Goal: Information Seeking & Learning: Understand process/instructions

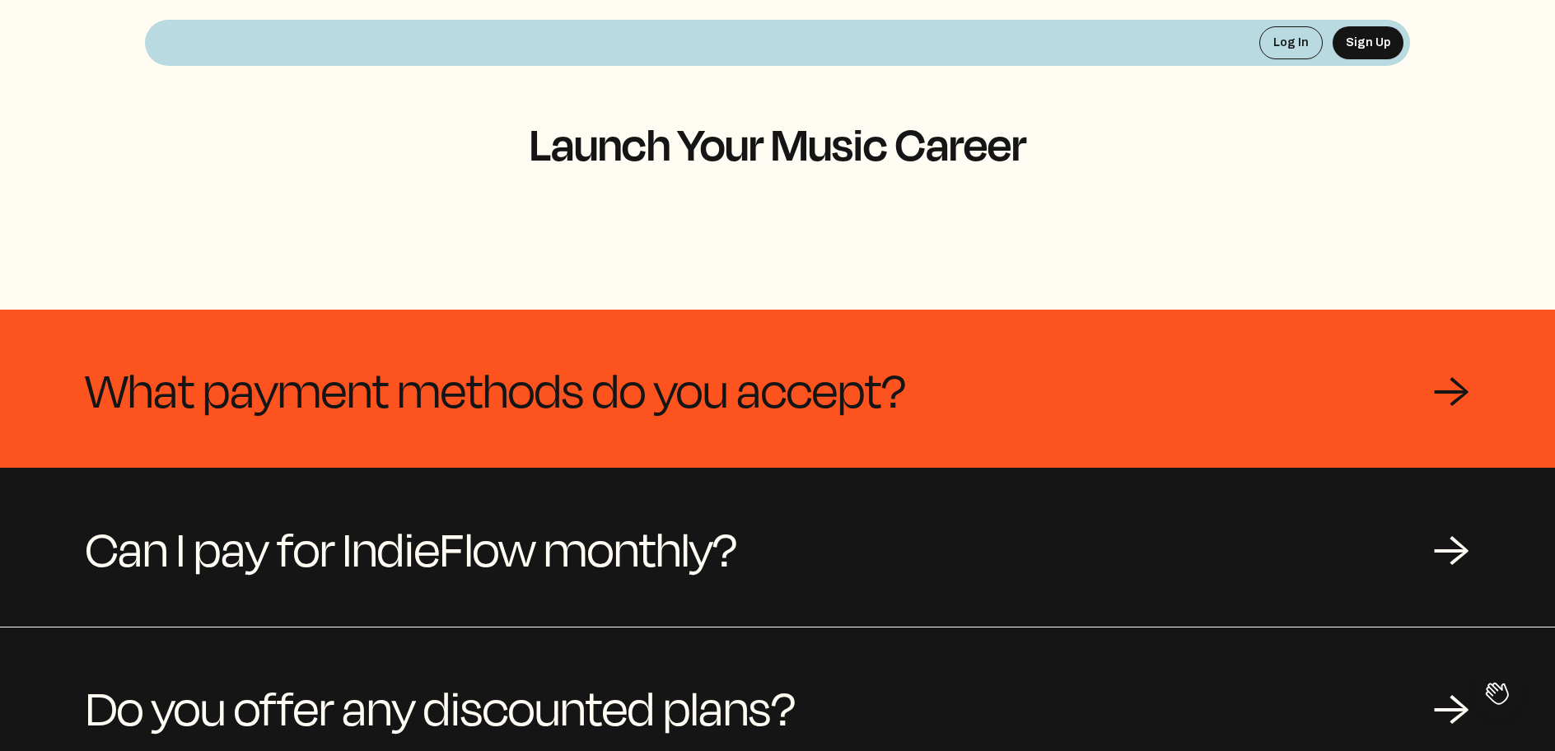
click at [545, 398] on span "What payment methods do you accept?" at bounding box center [496, 388] width 821 height 79
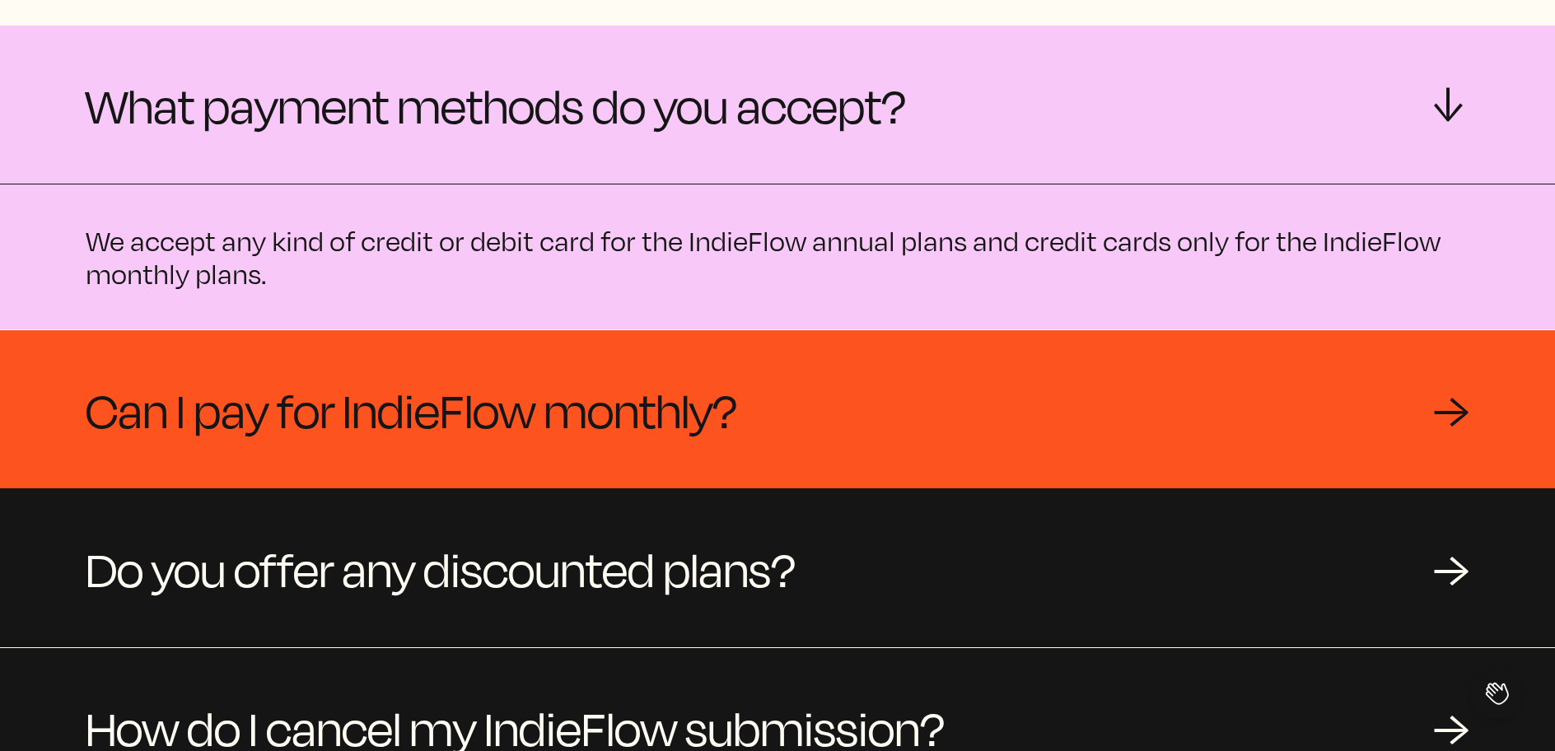
scroll to position [475, 0]
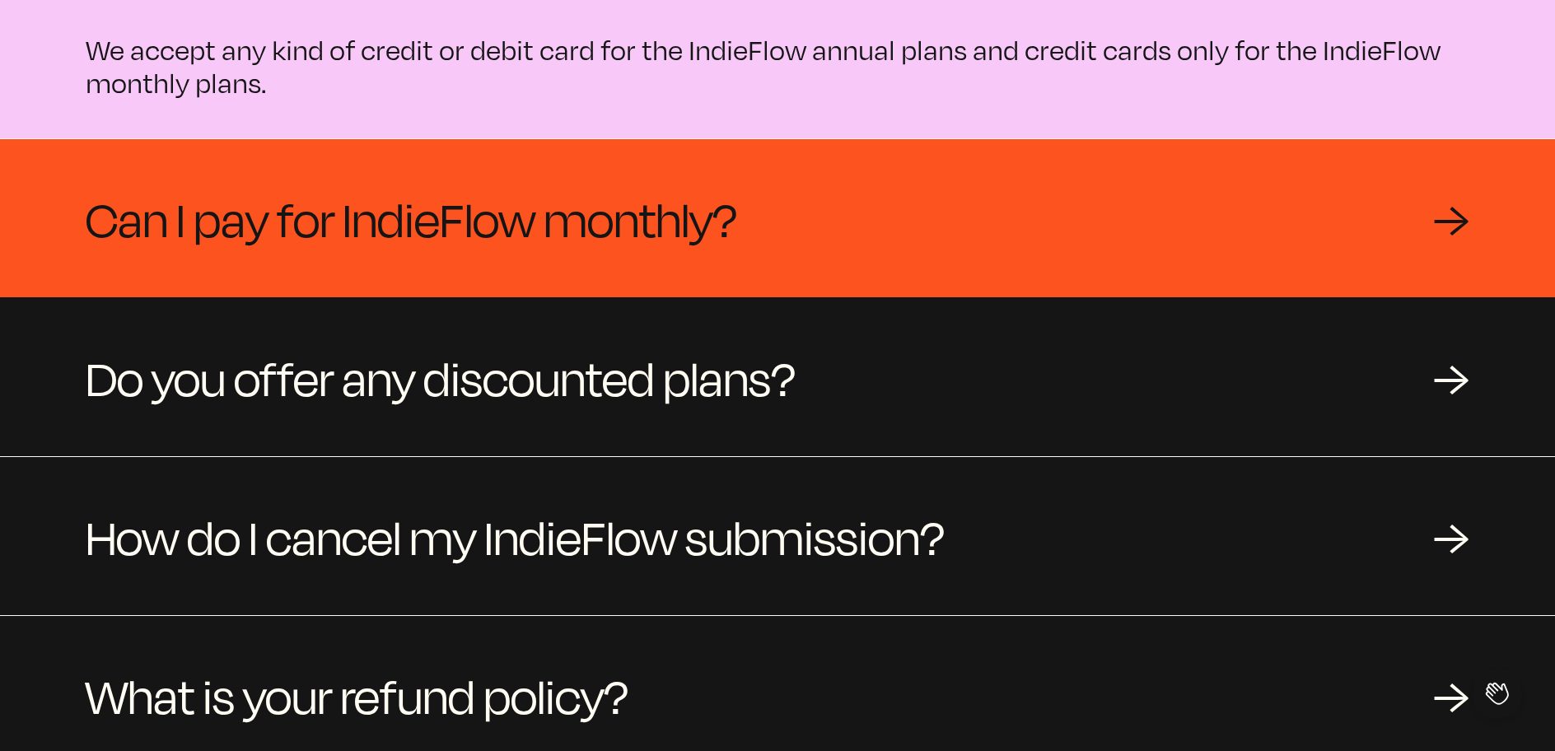
click at [312, 220] on span "Can I pay for IndieFlow monthly?" at bounding box center [412, 218] width 652 height 79
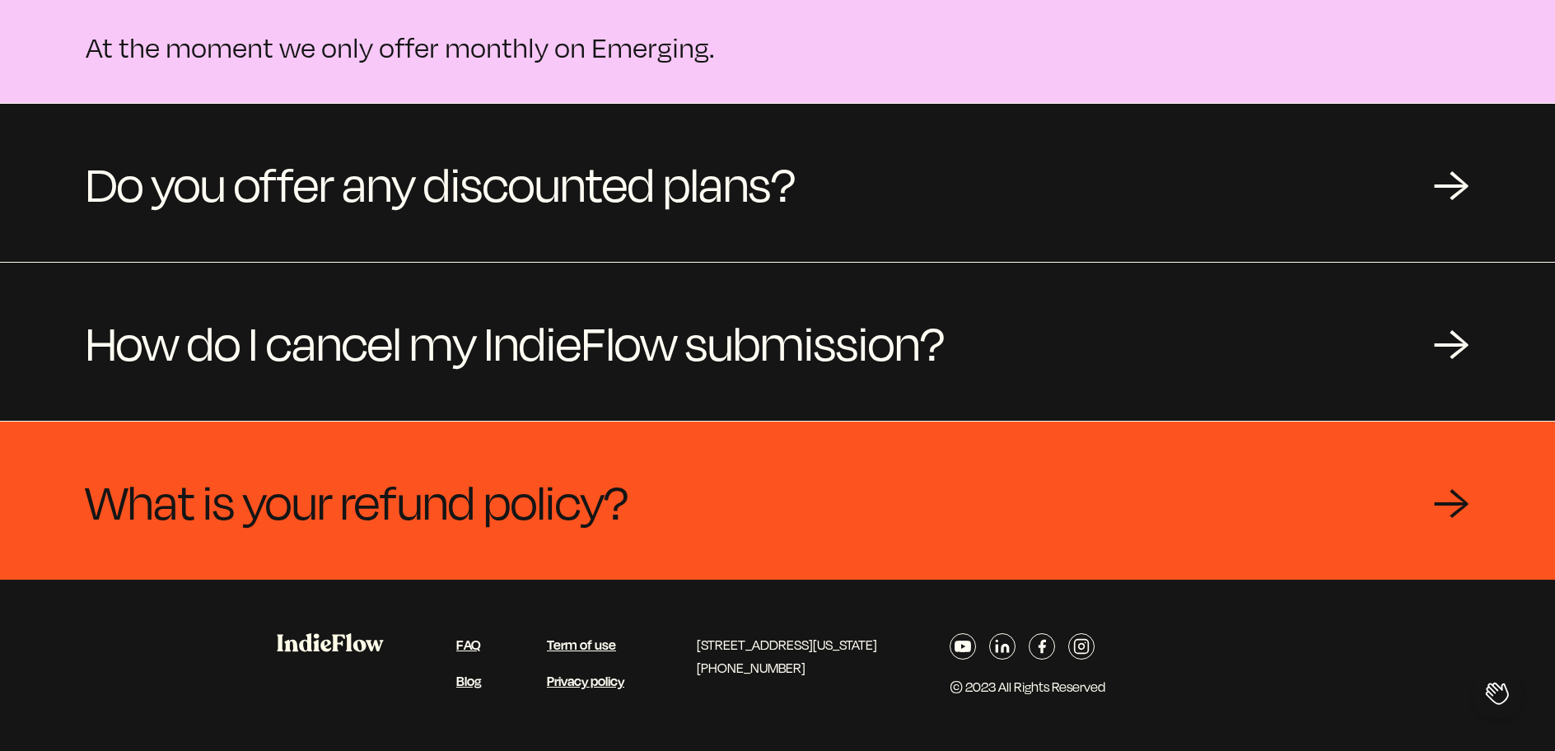
scroll to position [0, 0]
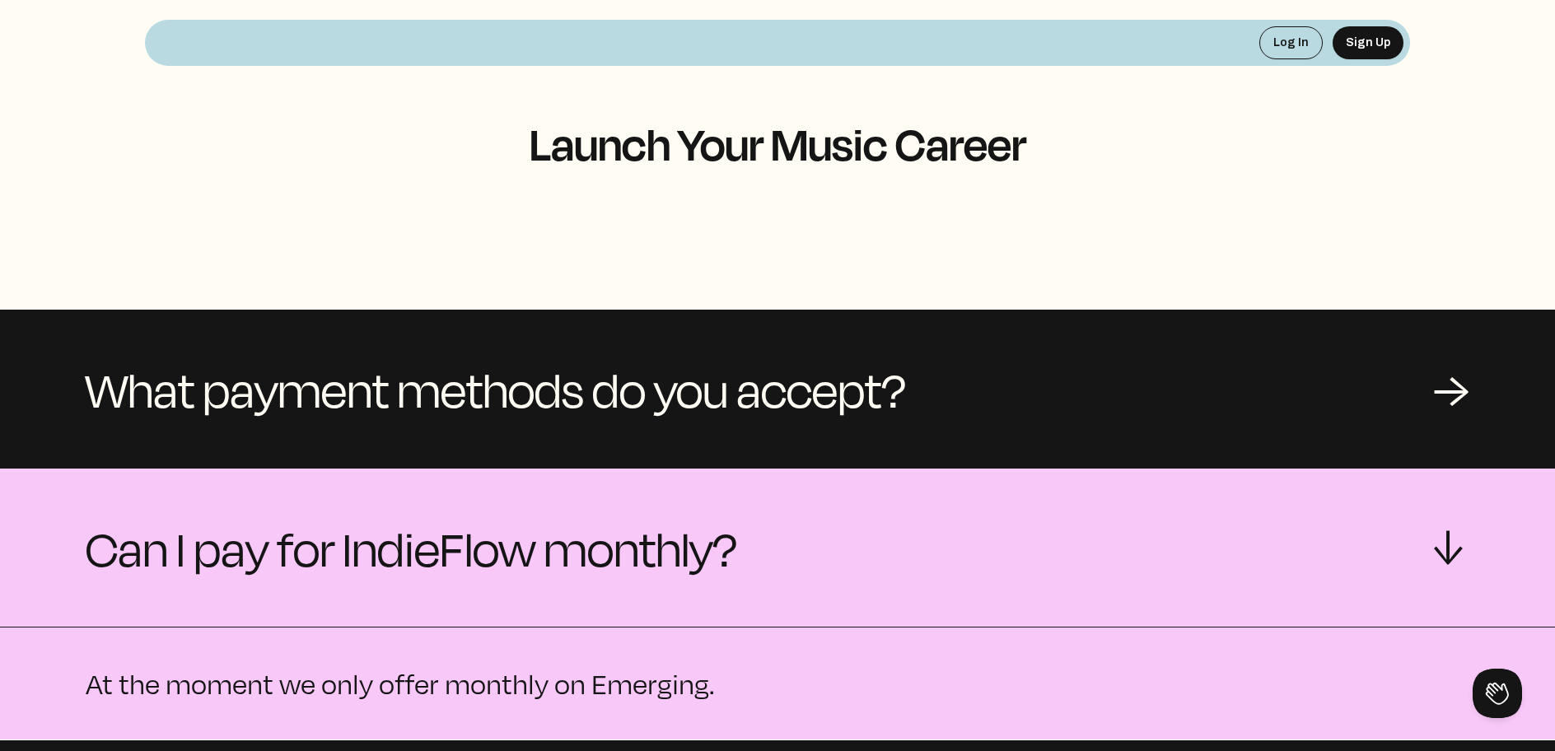
click at [786, 151] on h1 "Launch Your Music Career" at bounding box center [777, 143] width 1265 height 49
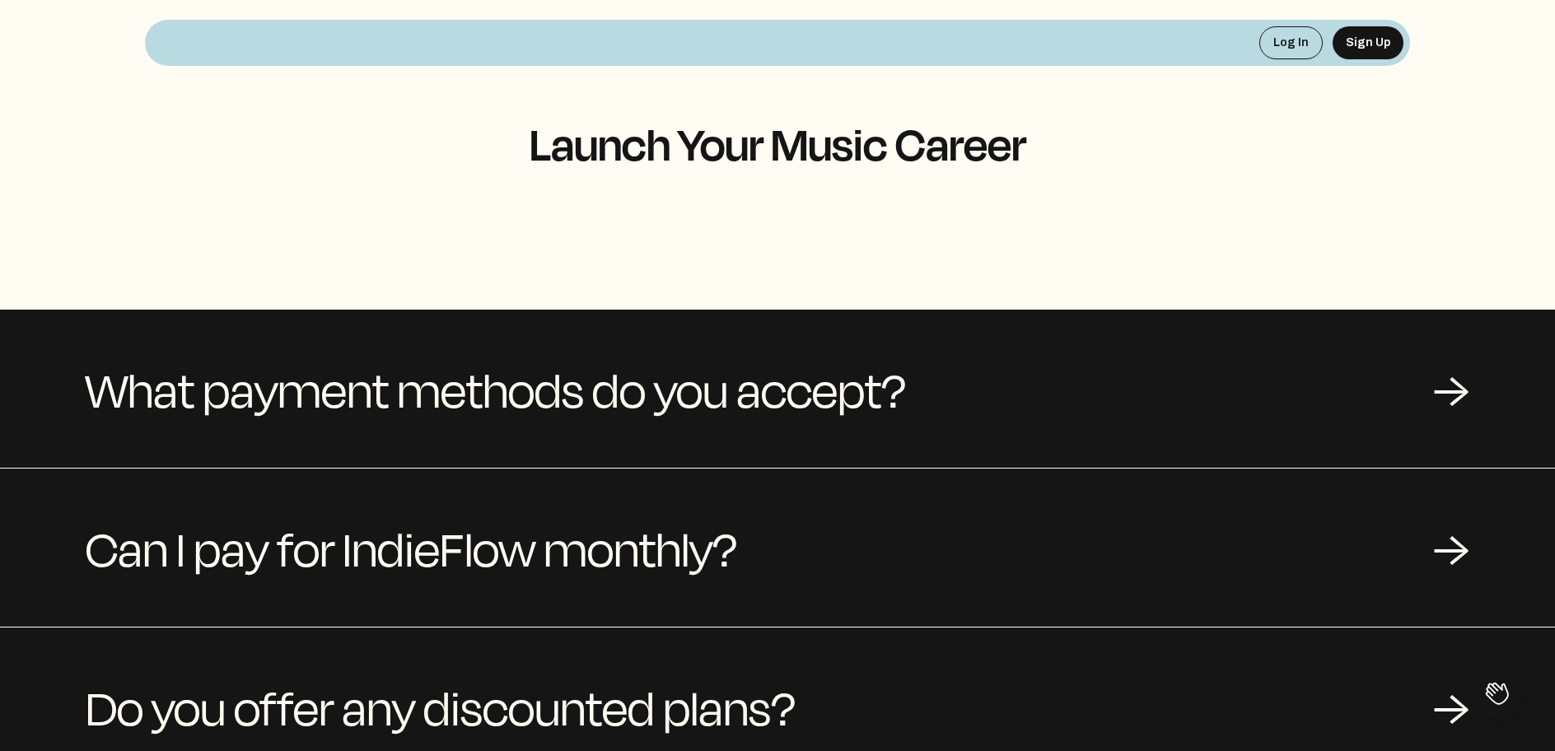
click at [638, 168] on h1 "Launch Your Music Career" at bounding box center [777, 143] width 1265 height 49
click at [695, 159] on h1 "Launch Your Music Career" at bounding box center [777, 143] width 1265 height 49
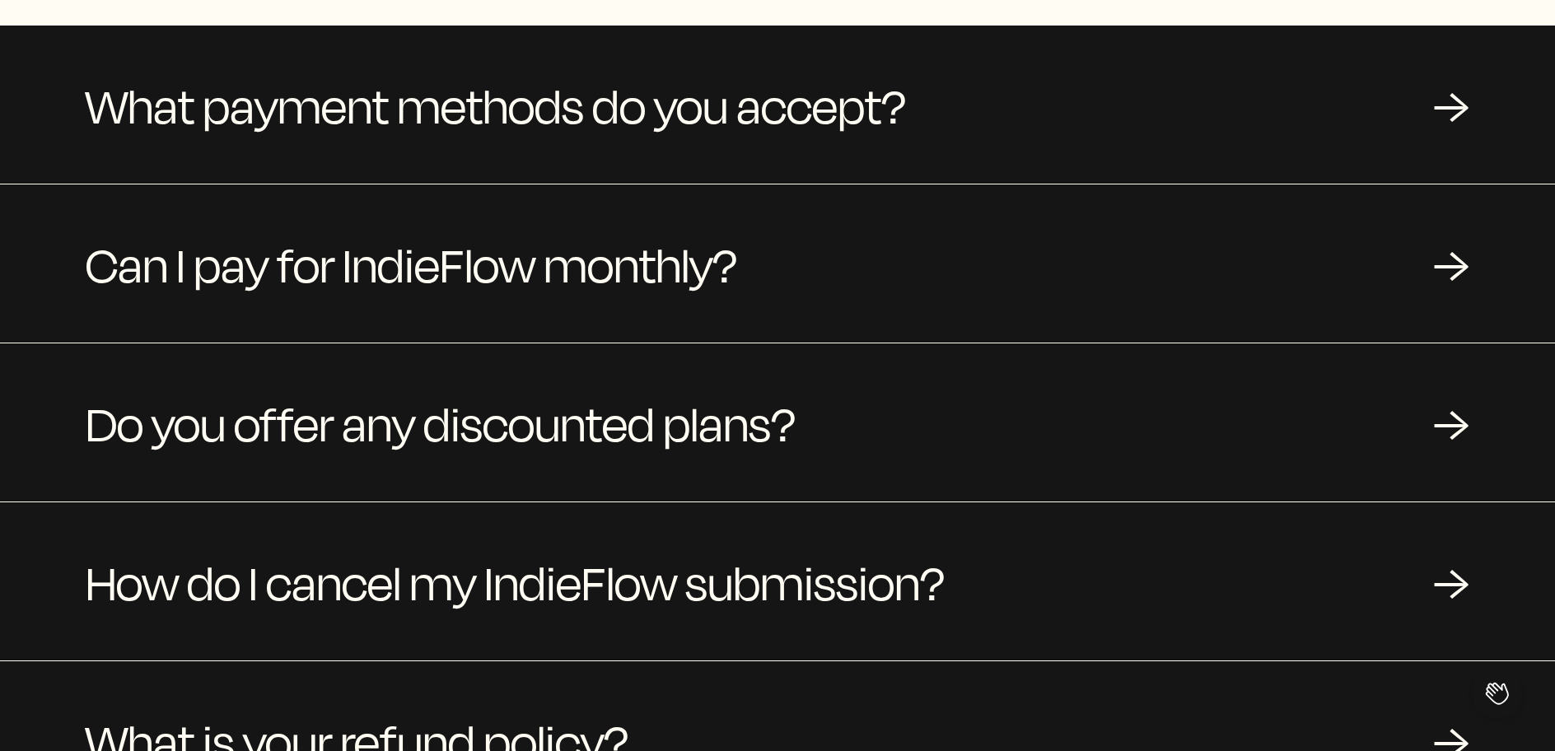
scroll to position [479, 0]
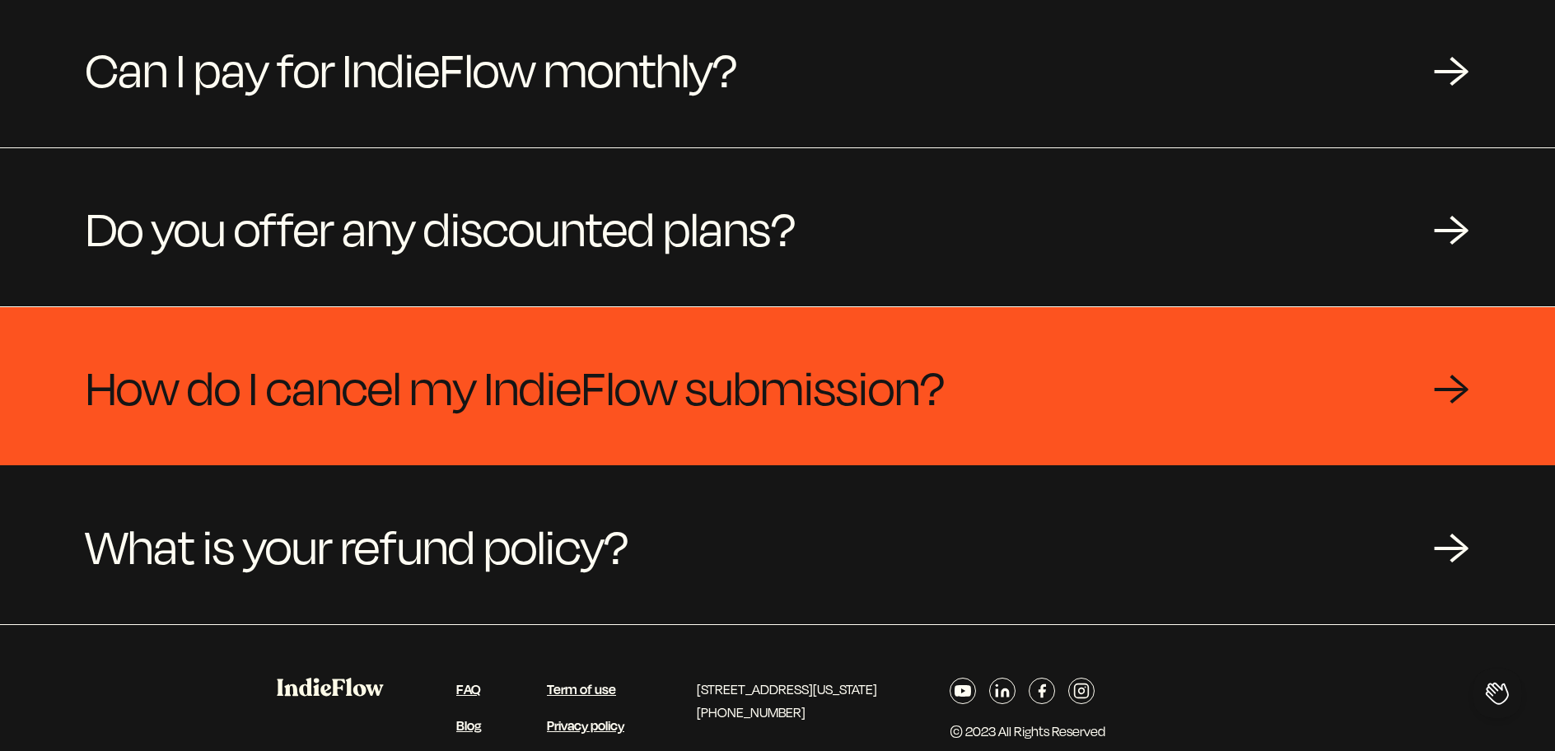
click at [539, 375] on span "How do I cancel my IndieFlow submission?" at bounding box center [515, 386] width 859 height 79
